Goal: Task Accomplishment & Management: Complete application form

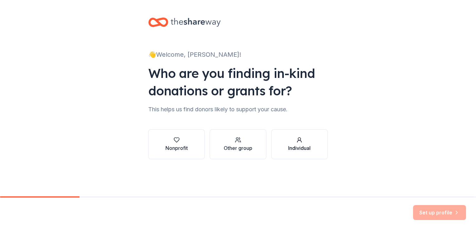
click at [287, 139] on button "Individual" at bounding box center [299, 144] width 56 height 30
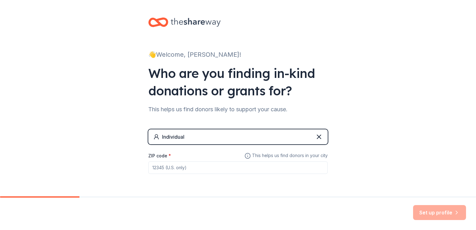
click at [214, 171] on input "ZIP code *" at bounding box center [237, 167] width 179 height 12
type input "46303"
click at [432, 219] on button "Set up profile" at bounding box center [439, 212] width 53 height 15
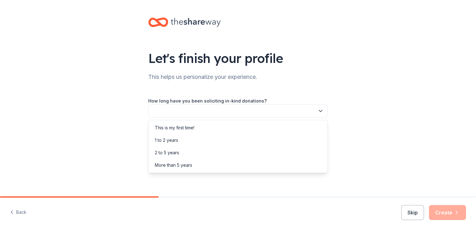
click at [238, 113] on button "button" at bounding box center [237, 110] width 179 height 13
click at [200, 127] on div "This is my first time!" at bounding box center [238, 127] width 176 height 12
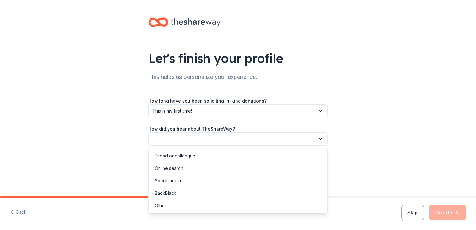
click at [189, 134] on button "button" at bounding box center [237, 138] width 179 height 13
click at [185, 163] on div "Online search" at bounding box center [238, 168] width 176 height 12
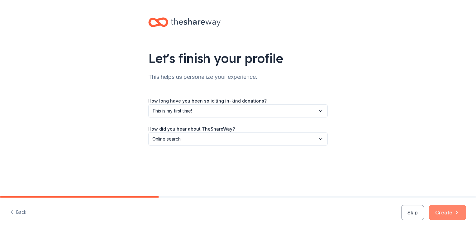
click at [441, 216] on button "Create" at bounding box center [447, 212] width 37 height 15
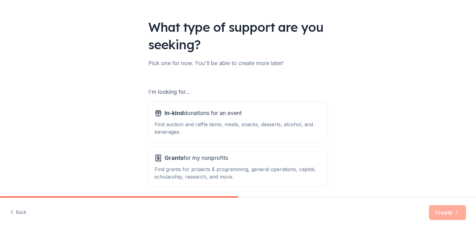
scroll to position [55, 0]
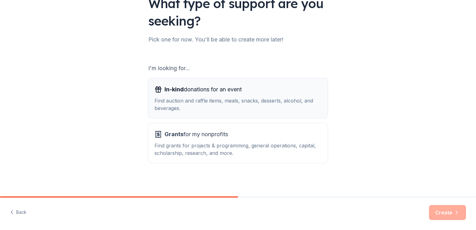
click at [276, 106] on div "Find auction and raffle items, meals, snacks, desserts, alcohol, and beverages." at bounding box center [237, 104] width 167 height 15
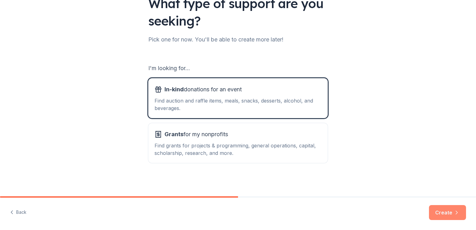
click at [441, 213] on button "Create" at bounding box center [447, 212] width 37 height 15
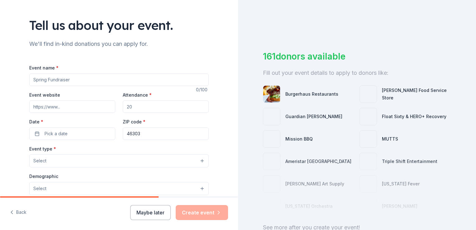
scroll to position [33, 0]
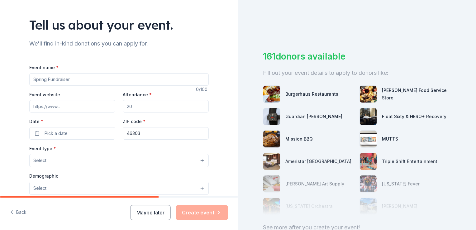
click at [107, 77] on input "Event name *" at bounding box center [118, 79] width 179 height 12
type input "[MEDICAL_DATA] Benefit for [PERSON_NAME]"
type input "200"
click at [93, 133] on button "Pick a date" at bounding box center [72, 133] width 86 height 12
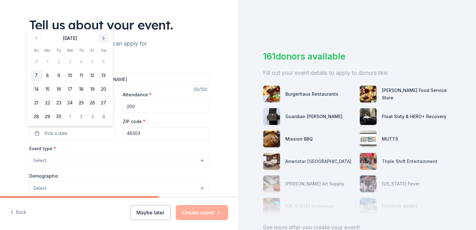
click at [106, 42] on button "Go to next month" at bounding box center [103, 38] width 9 height 9
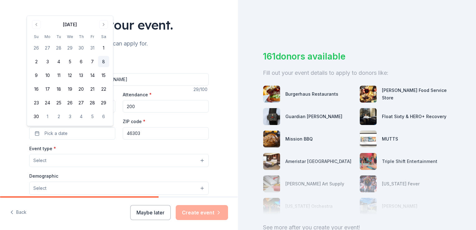
click at [98, 67] on button "8" at bounding box center [103, 61] width 11 height 11
click at [9, 146] on div "Tell us about your event. We'll find in-kind donations you can apply for. Event…" at bounding box center [119, 174] width 238 height 414
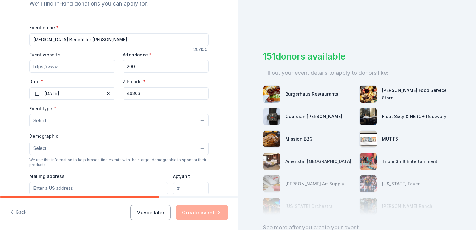
scroll to position [90, 0]
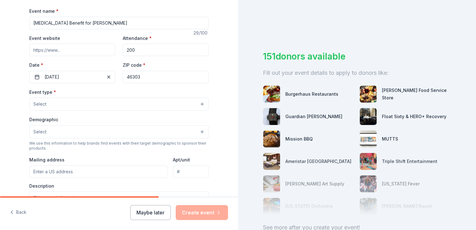
click at [48, 106] on button "Select" at bounding box center [118, 103] width 179 height 13
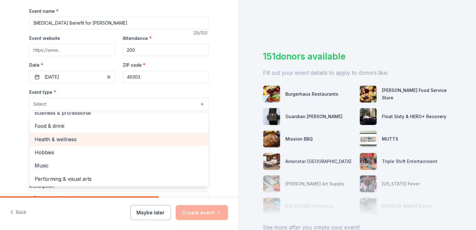
scroll to position [0, 0]
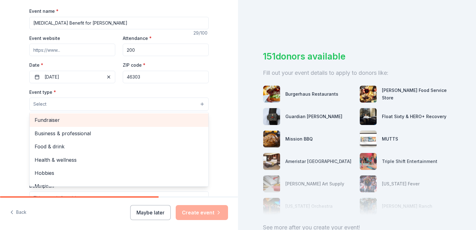
click at [59, 118] on span "Fundraiser" at bounding box center [119, 120] width 169 height 8
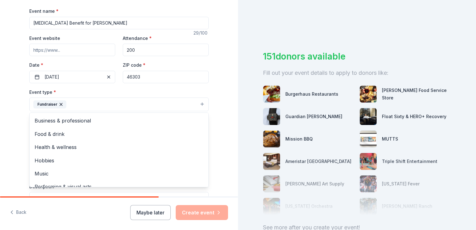
click at [5, 133] on div "Tell us about your event. We'll find in-kind donations you can apply for. Event…" at bounding box center [119, 117] width 238 height 415
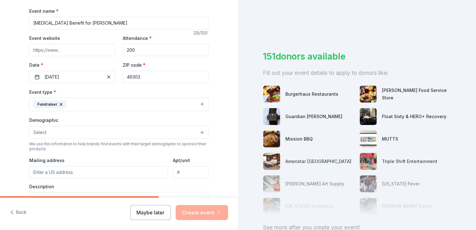
click at [74, 106] on button "Fundraiser" at bounding box center [118, 104] width 179 height 14
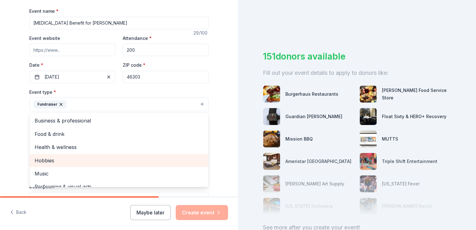
scroll to position [7, 0]
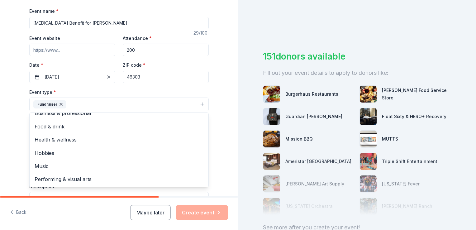
click at [19, 106] on div "Tell us about your event. We'll find in-kind donations you can apply for. Event…" at bounding box center [118, 117] width 199 height 415
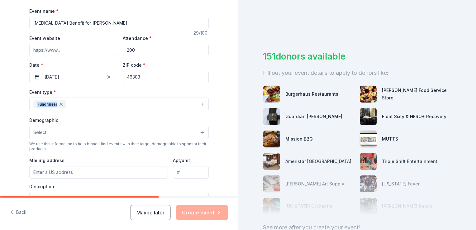
click at [19, 106] on div "Tell us about your event. We'll find in-kind donations you can apply for. Event…" at bounding box center [118, 117] width 199 height 415
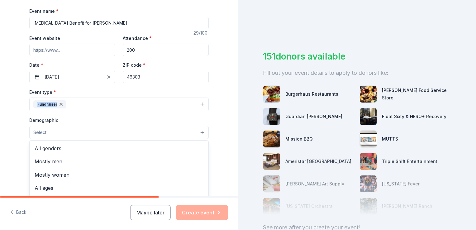
drag, startPoint x: 17, startPoint y: 106, endPoint x: 45, endPoint y: 135, distance: 40.3
click at [45, 135] on button "Select" at bounding box center [118, 132] width 179 height 13
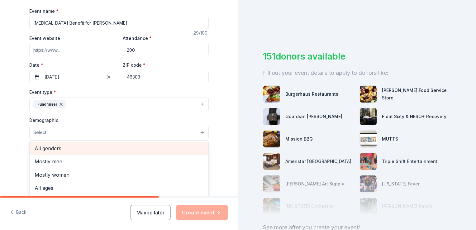
click at [42, 149] on span "All genders" at bounding box center [119, 148] width 169 height 8
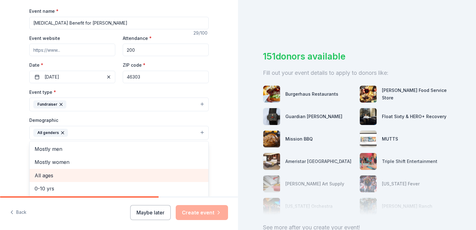
click at [49, 175] on span "All ages" at bounding box center [119, 175] width 169 height 8
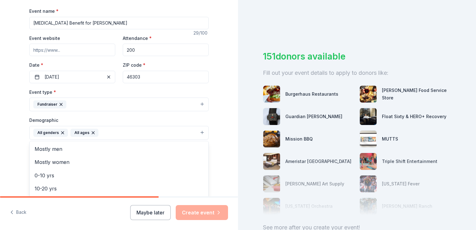
click at [19, 145] on div "Tell us about your event. We'll find in-kind donations you can apply for. Event…" at bounding box center [118, 118] width 199 height 416
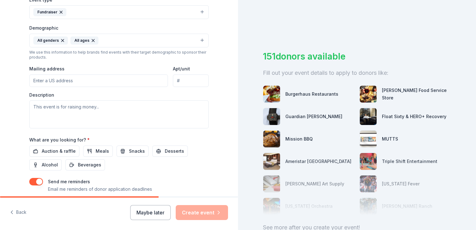
scroll to position [184, 0]
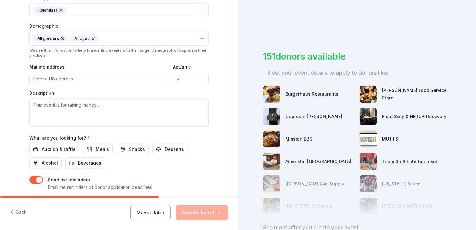
click at [55, 78] on input "Mailing address" at bounding box center [98, 79] width 139 height 12
type input "7518 West 128th Avenue, Cedar Lake, IN, 46303"
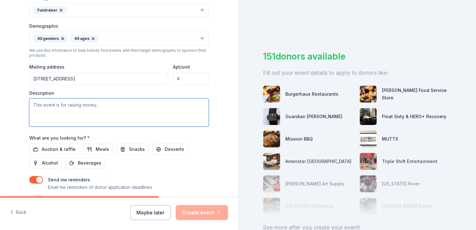
click at [77, 113] on textarea at bounding box center [118, 112] width 179 height 28
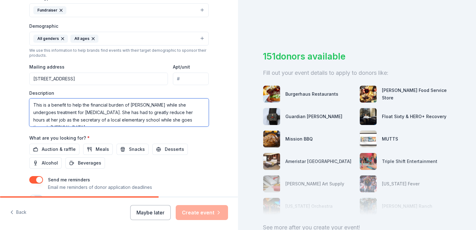
type textarea "This is a benefit to help the financial burden of Deb Kralek while she undergoe…"
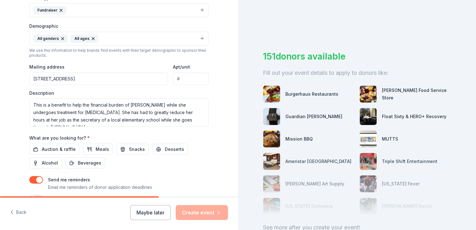
click at [14, 144] on div "Tell us about your event. We'll find in-kind donations you can apply for. Event…" at bounding box center [119, 24] width 238 height 416
click at [42, 150] on span "Auction & raffle" at bounding box center [59, 148] width 34 height 7
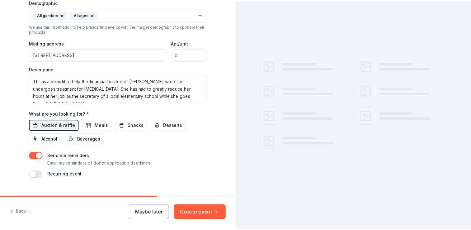
scroll to position [219, 0]
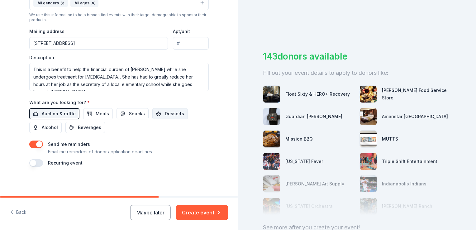
click at [152, 116] on button "Desserts" at bounding box center [169, 113] width 35 height 11
click at [202, 217] on button "Create event" at bounding box center [202, 212] width 52 height 15
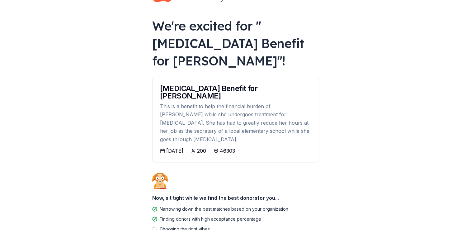
scroll to position [33, 0]
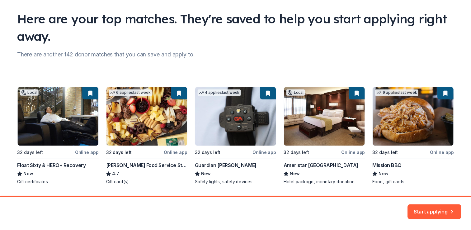
scroll to position [59, 0]
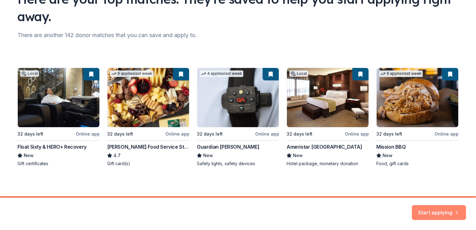
click at [444, 211] on button "Start applying" at bounding box center [439, 208] width 54 height 15
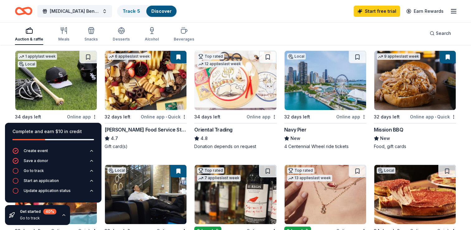
scroll to position [65, 0]
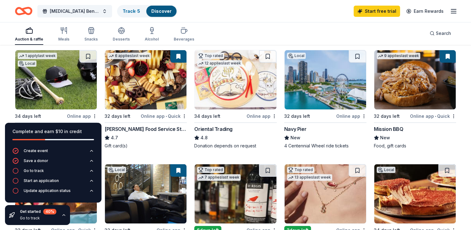
click at [166, 95] on img at bounding box center [146, 79] width 82 height 59
click at [228, 95] on img at bounding box center [236, 79] width 82 height 59
click at [335, 97] on img at bounding box center [326, 79] width 82 height 59
click at [420, 87] on img at bounding box center [415, 79] width 82 height 59
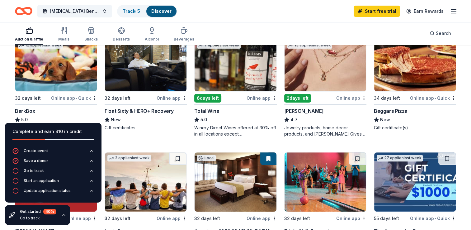
scroll to position [205, 0]
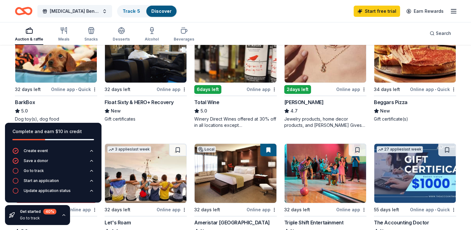
click at [79, 78] on img at bounding box center [56, 52] width 82 height 59
click at [144, 68] on img at bounding box center [146, 52] width 82 height 59
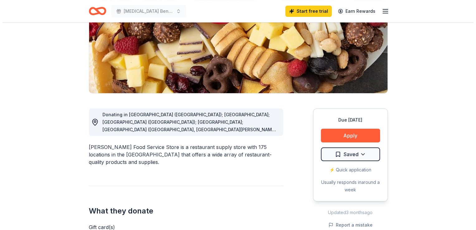
scroll to position [98, 0]
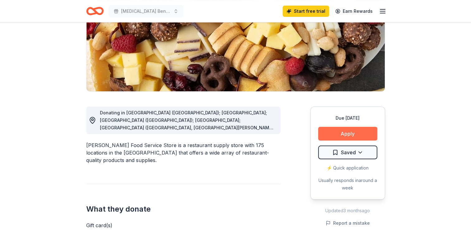
click at [355, 136] on button "Apply" at bounding box center [347, 134] width 59 height 14
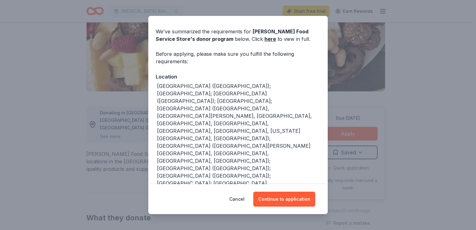
scroll to position [19, 0]
click at [285, 200] on button "Continue to application" at bounding box center [284, 198] width 62 height 15
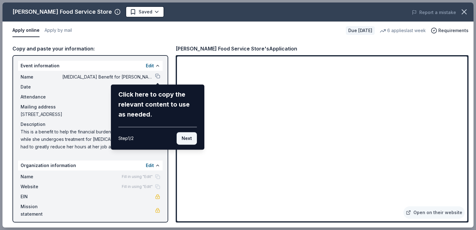
click at [188, 140] on button "Next" at bounding box center [187, 138] width 20 height 12
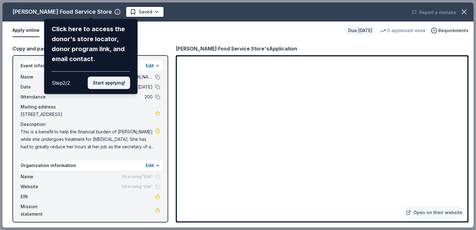
click at [109, 83] on button "Start applying!" at bounding box center [109, 83] width 42 height 12
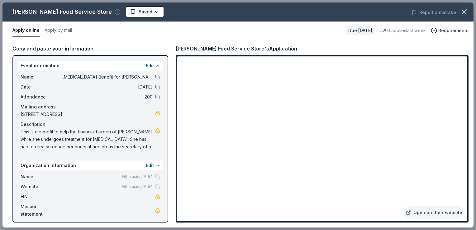
click at [114, 11] on icon "button" at bounding box center [117, 12] width 6 height 6
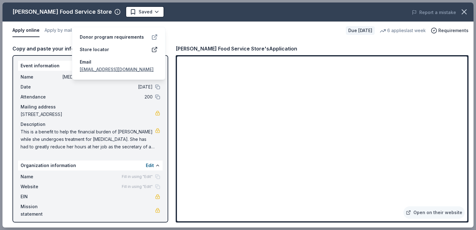
click at [154, 34] on icon at bounding box center [154, 37] width 6 height 6
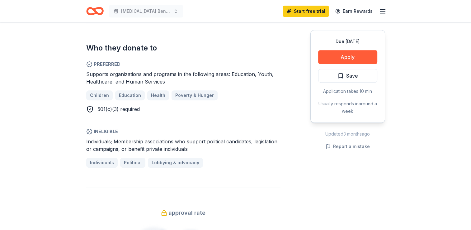
scroll to position [330, 0]
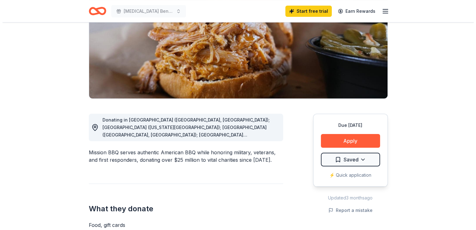
scroll to position [111, 0]
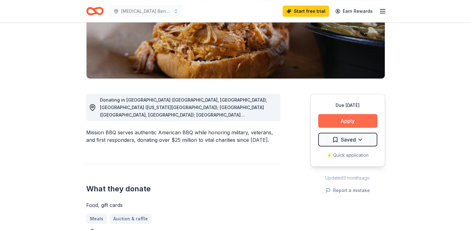
click at [339, 116] on button "Apply" at bounding box center [347, 121] width 59 height 14
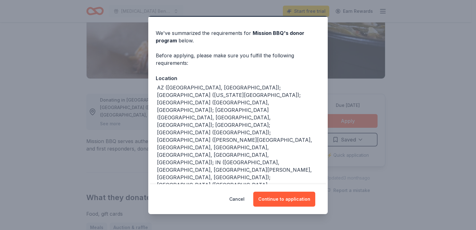
scroll to position [18, 0]
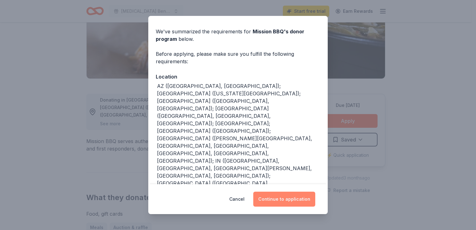
click at [282, 198] on button "Continue to application" at bounding box center [284, 198] width 62 height 15
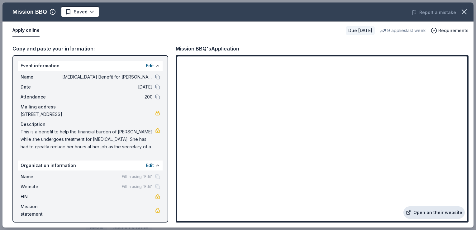
click at [423, 214] on link "Open on their website" at bounding box center [433, 212] width 61 height 12
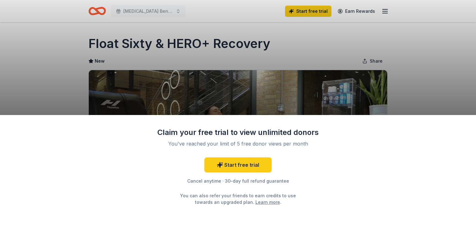
click at [417, 97] on div "Claim your free trial to view unlimited donors You've reached your limit of 5 f…" at bounding box center [238, 115] width 476 height 230
click at [262, 164] on link "Start free trial" at bounding box center [237, 164] width 67 height 15
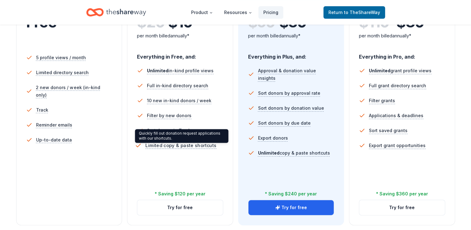
scroll to position [166, 0]
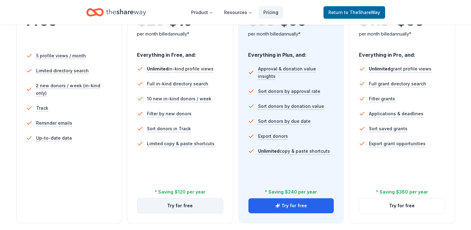
click at [179, 206] on button "Try for free" at bounding box center [180, 205] width 86 height 15
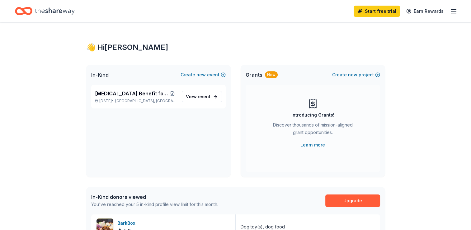
scroll to position [1, 0]
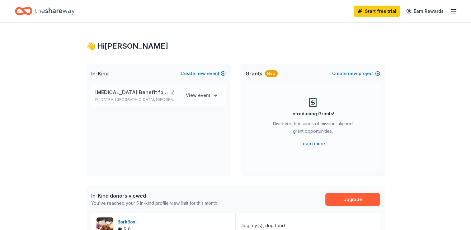
click at [148, 89] on span "[MEDICAL_DATA] Benefit for [PERSON_NAME]" at bounding box center [132, 91] width 74 height 7
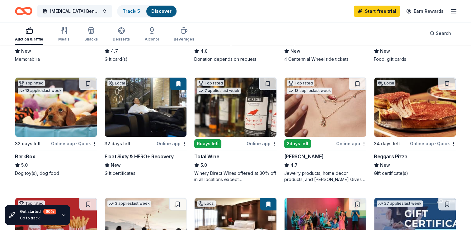
scroll to position [152, 0]
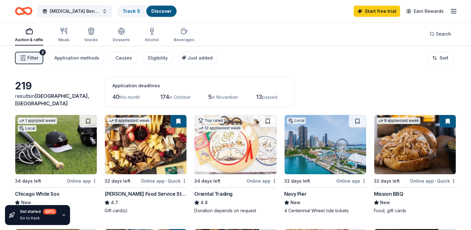
scroll to position [3, 0]
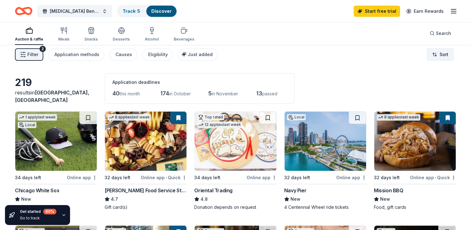
click at [443, 59] on html "[MEDICAL_DATA] Benefit for [PERSON_NAME] Track · 5 Discover Start free trial Ea…" at bounding box center [235, 112] width 471 height 230
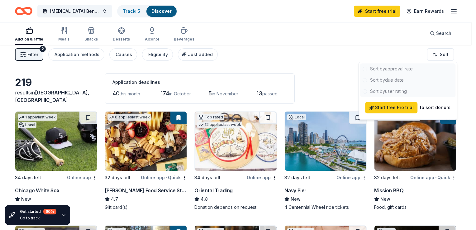
click at [385, 79] on div at bounding box center [407, 80] width 95 height 34
click at [365, 79] on div at bounding box center [407, 80] width 95 height 34
click at [466, 93] on html "Cancer Benefit for Deb Kralek Track · 5 Discover Start free trial Earn Rewards …" at bounding box center [238, 112] width 476 height 230
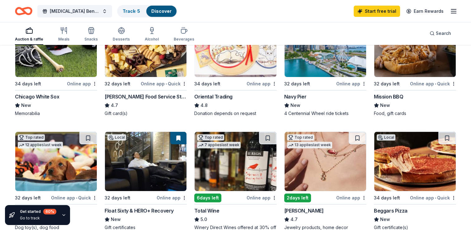
scroll to position [0, 0]
